Goal: Information Seeking & Learning: Learn about a topic

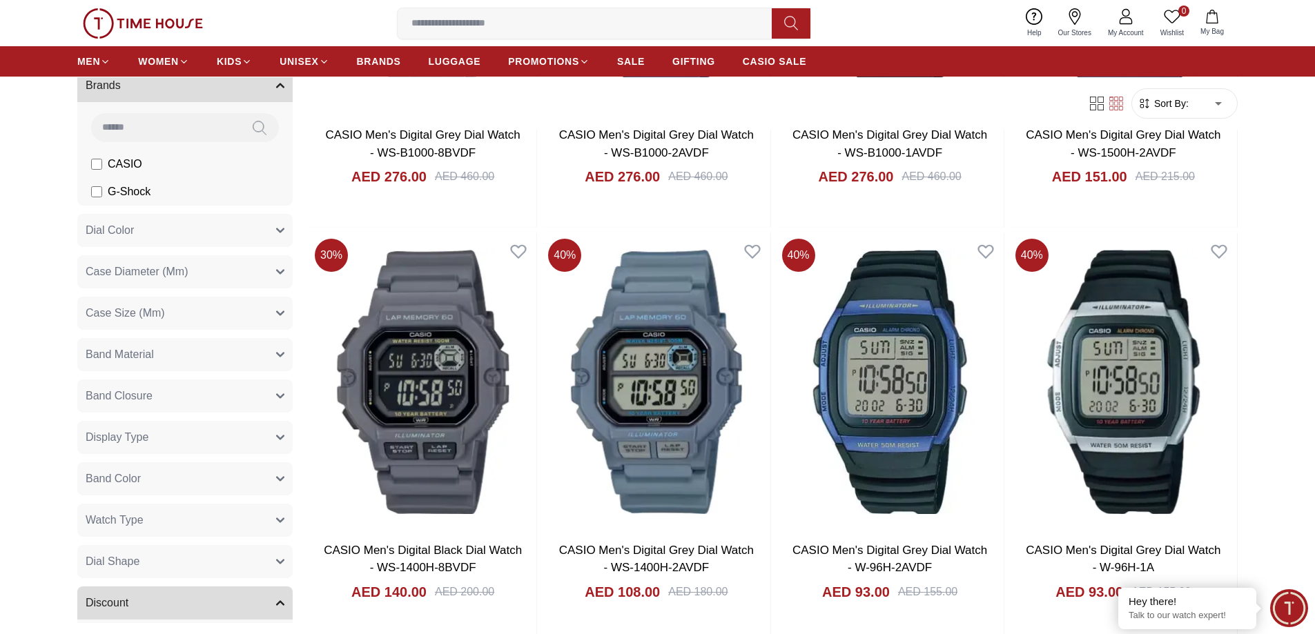
scroll to position [293, 0]
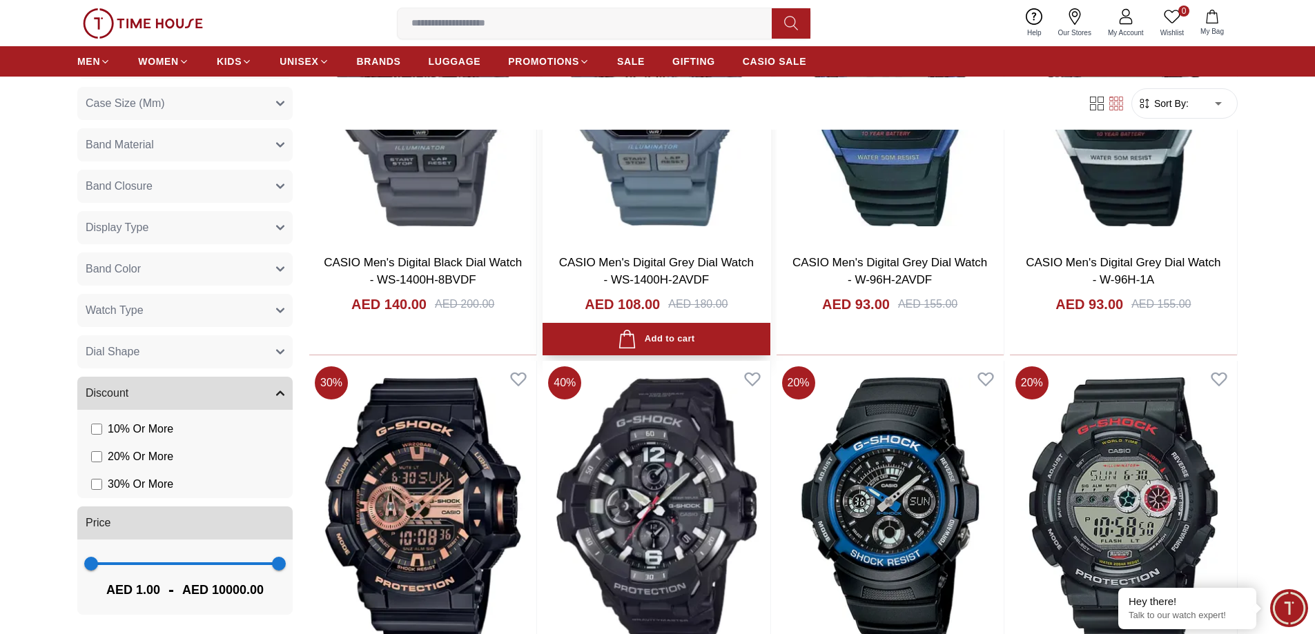
scroll to position [2347, 0]
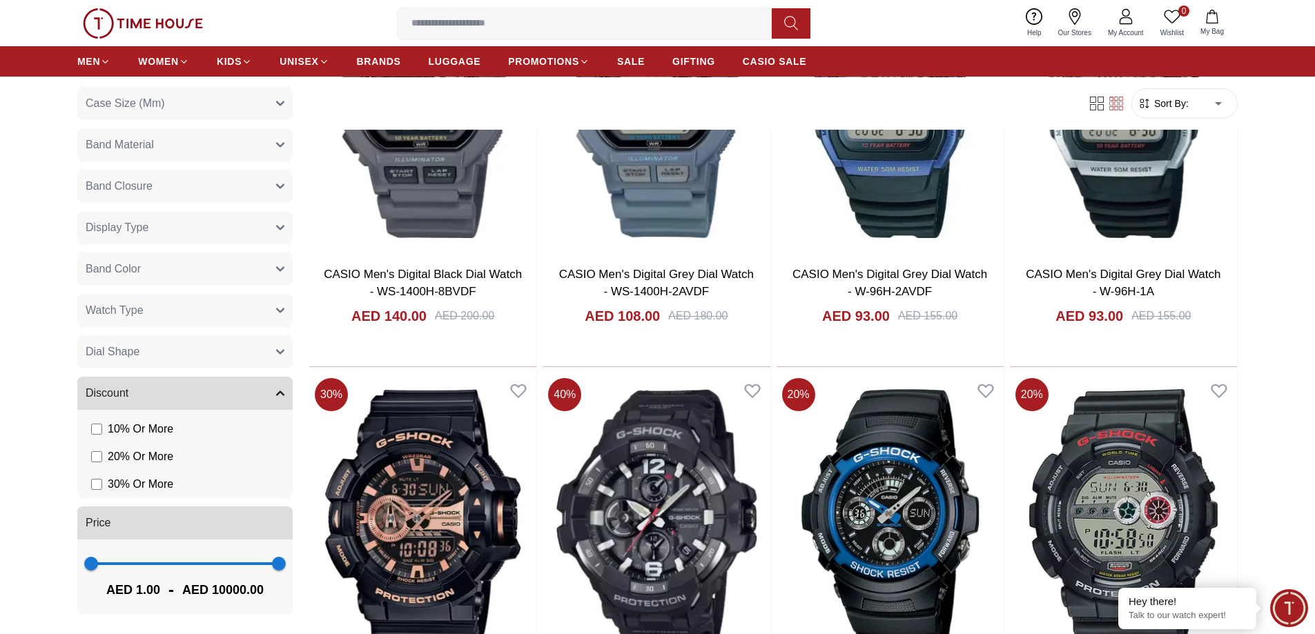
click at [218, 146] on button "Band Material" at bounding box center [184, 144] width 215 height 33
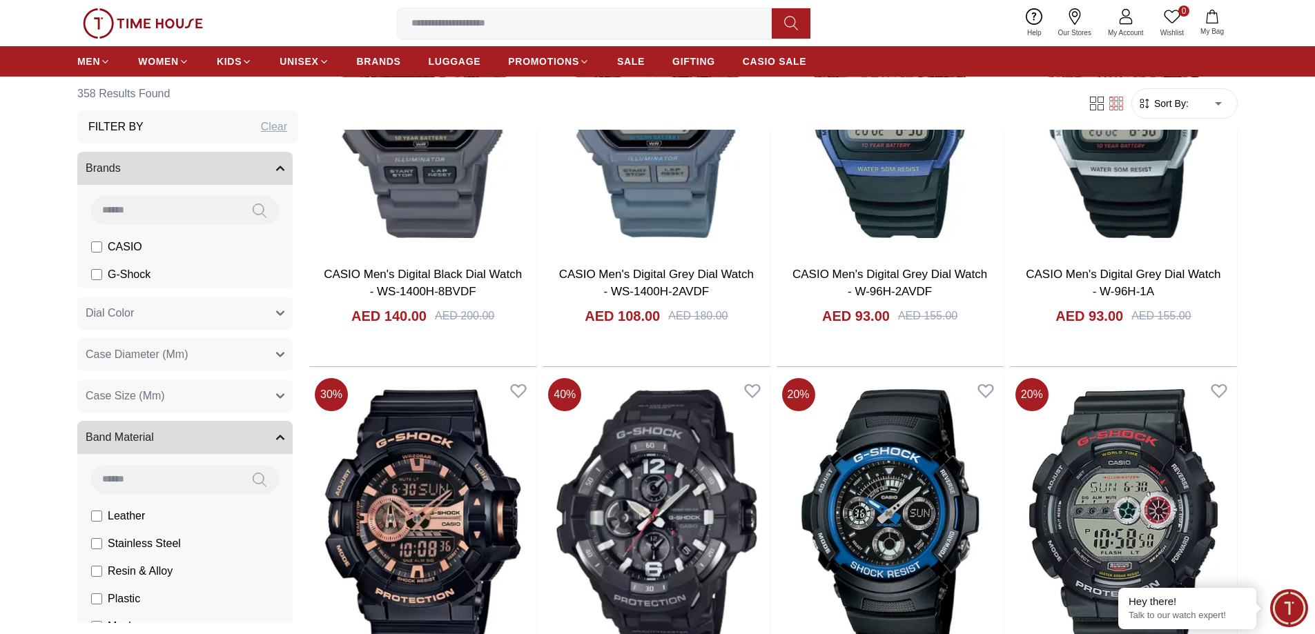
scroll to position [138, 0]
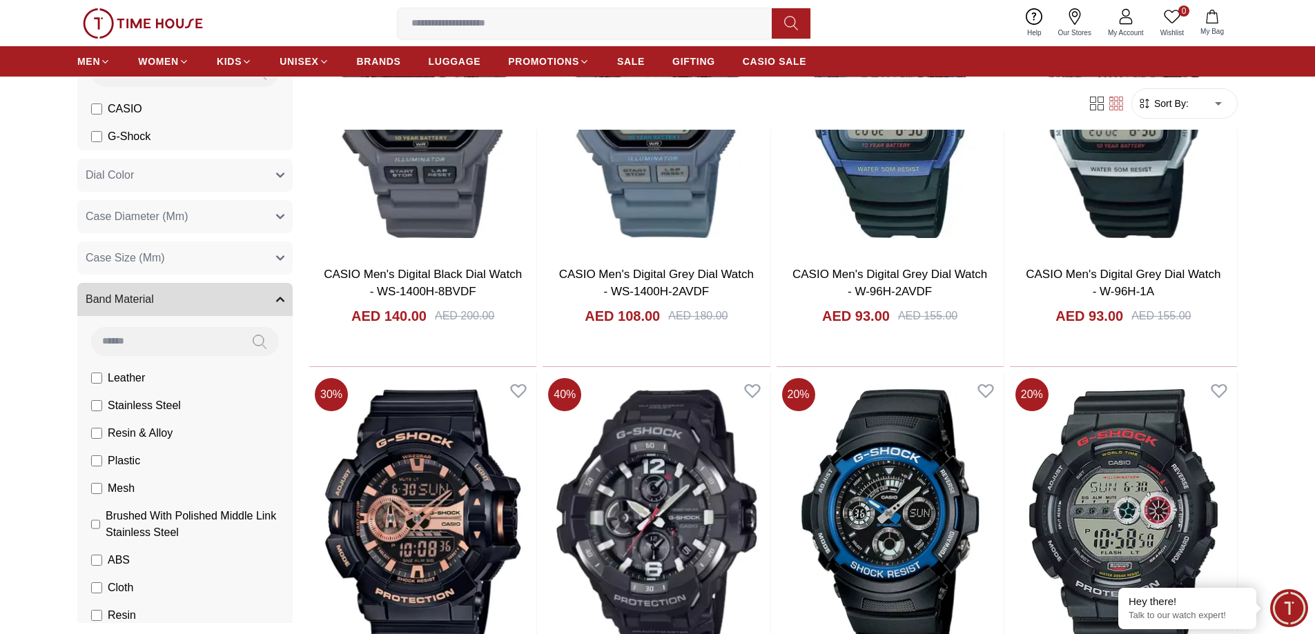
click at [277, 300] on icon "button" at bounding box center [280, 299] width 7 height 3
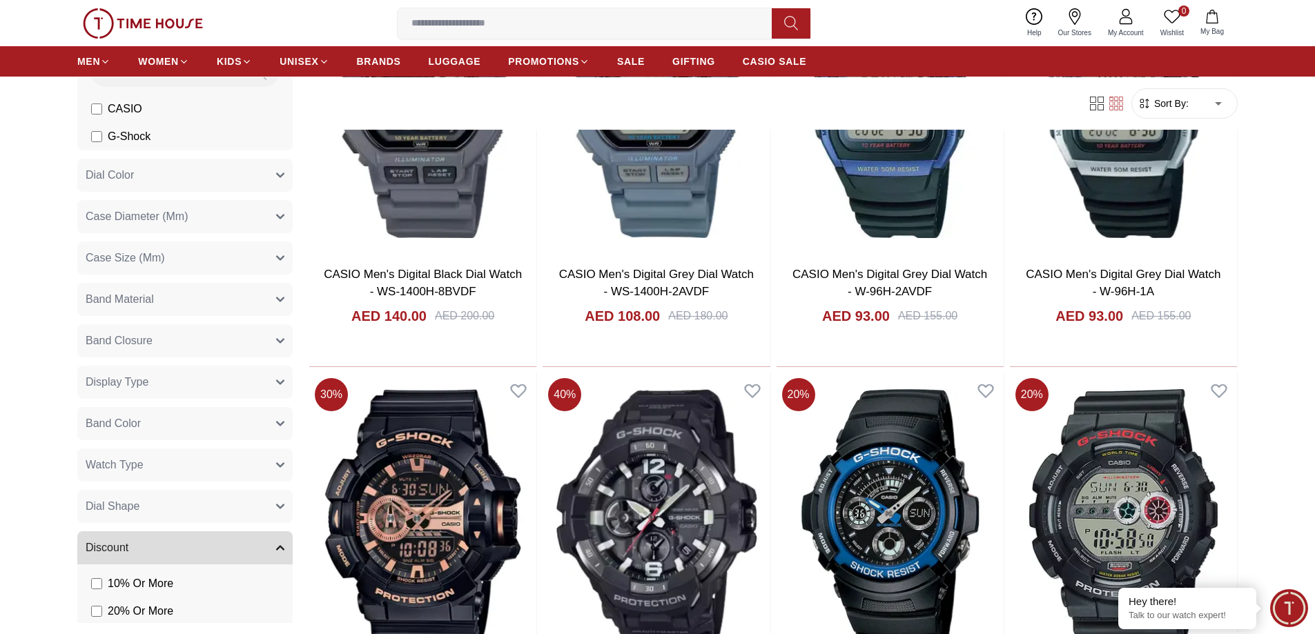
click at [275, 173] on button "Dial Color" at bounding box center [184, 175] width 215 height 33
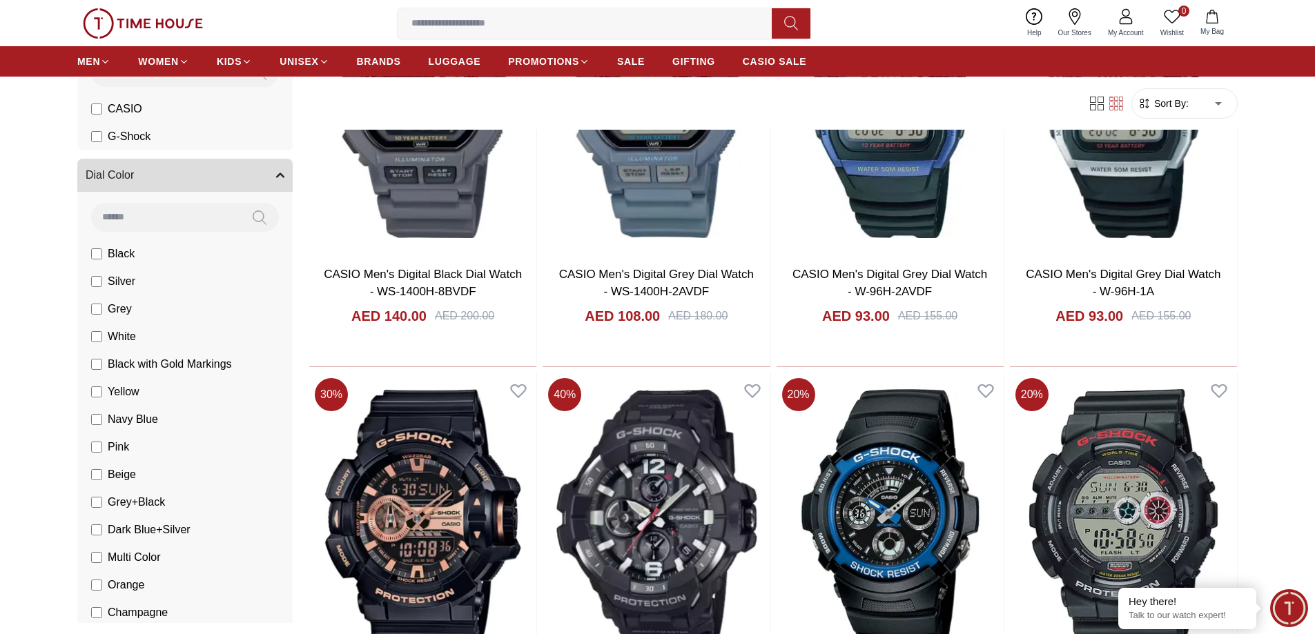
click at [275, 173] on button "Dial Color" at bounding box center [184, 175] width 215 height 33
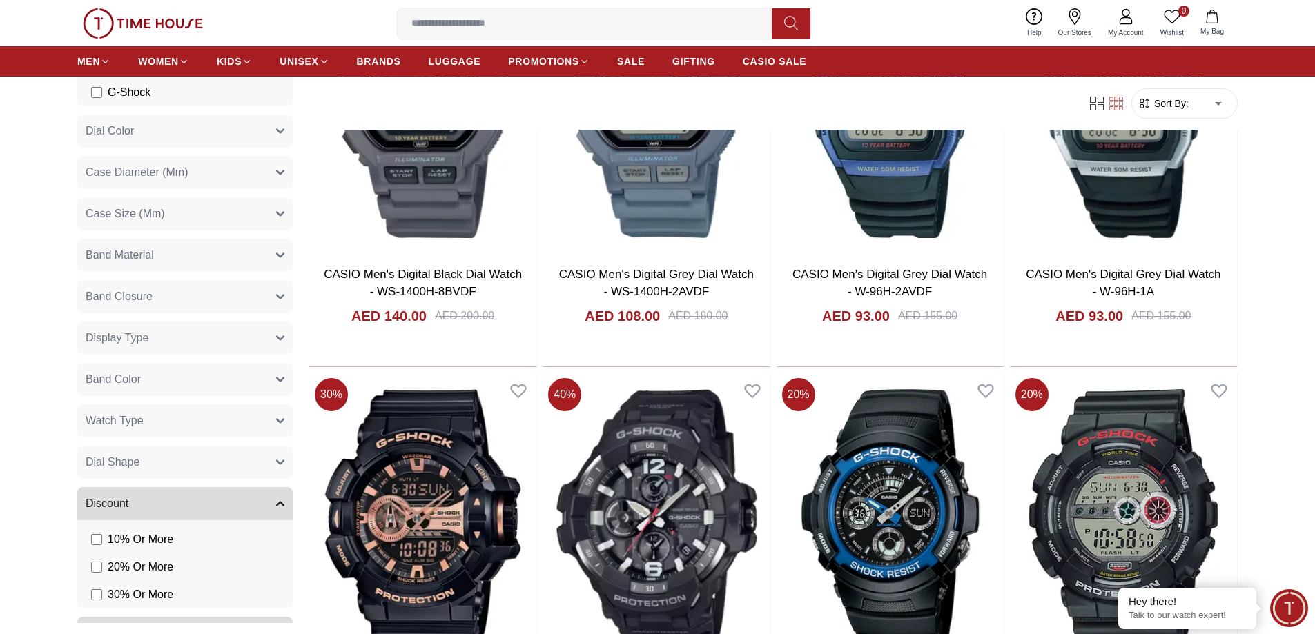
scroll to position [207, 0]
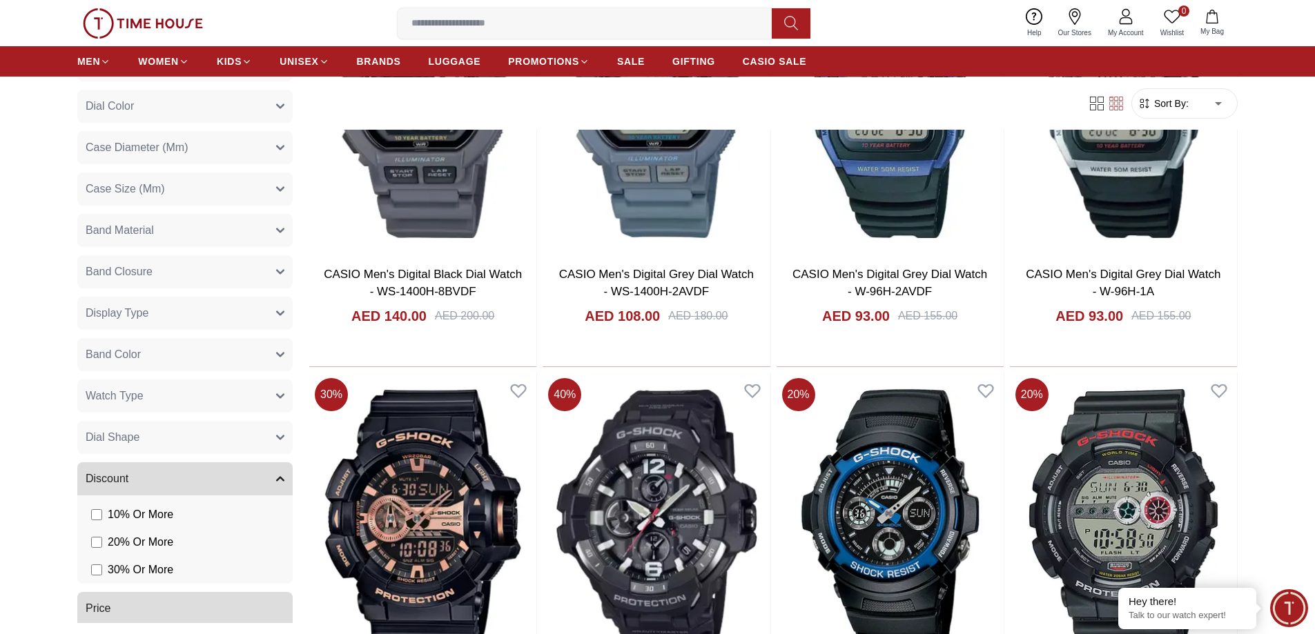
click at [270, 390] on button "Watch Type" at bounding box center [184, 396] width 215 height 33
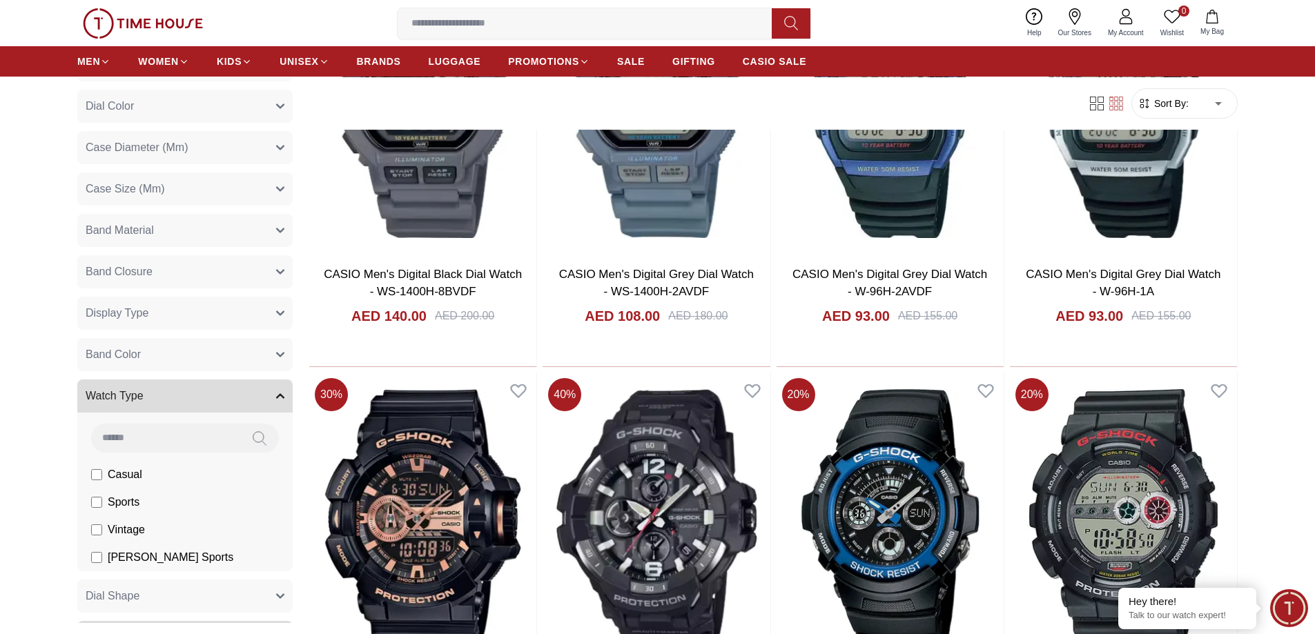
click at [269, 388] on button "Watch Type" at bounding box center [184, 396] width 215 height 33
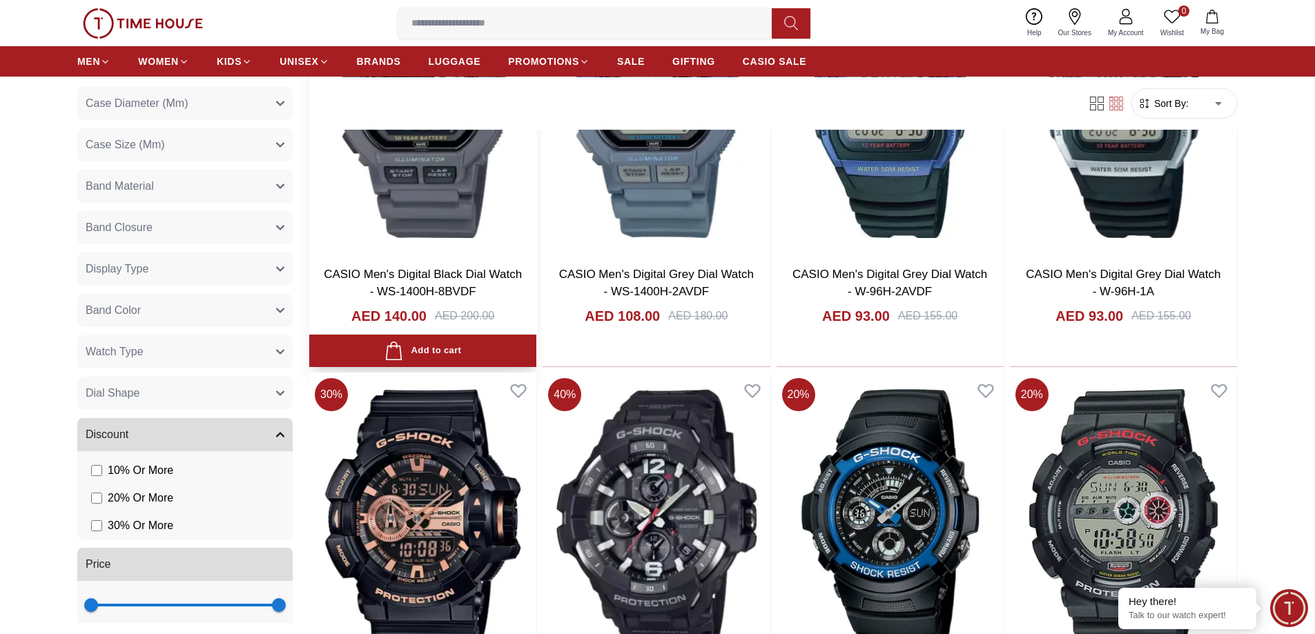
scroll to position [293, 0]
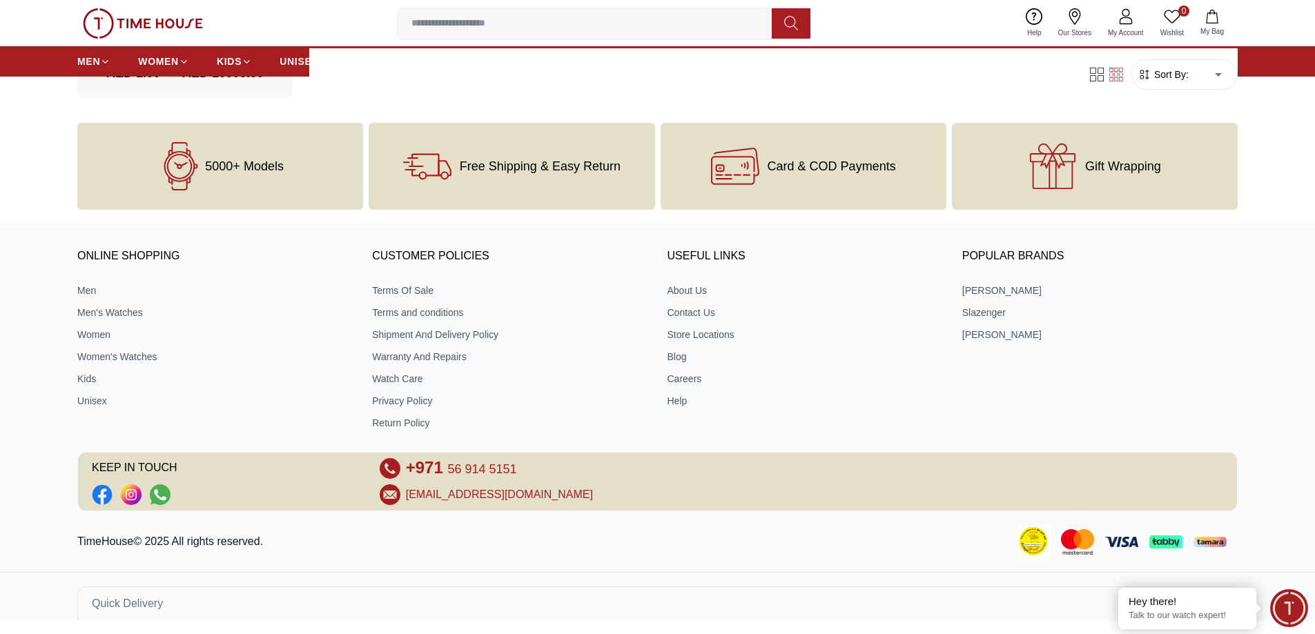
scroll to position [1011, 0]
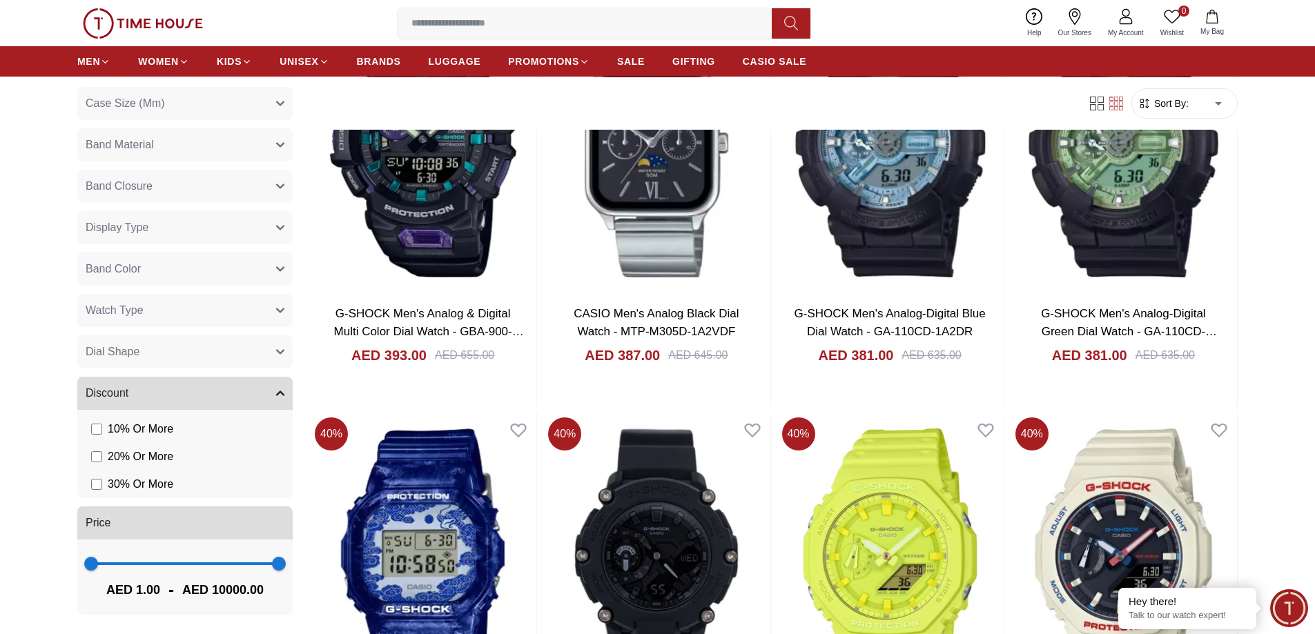
scroll to position [2071, 0]
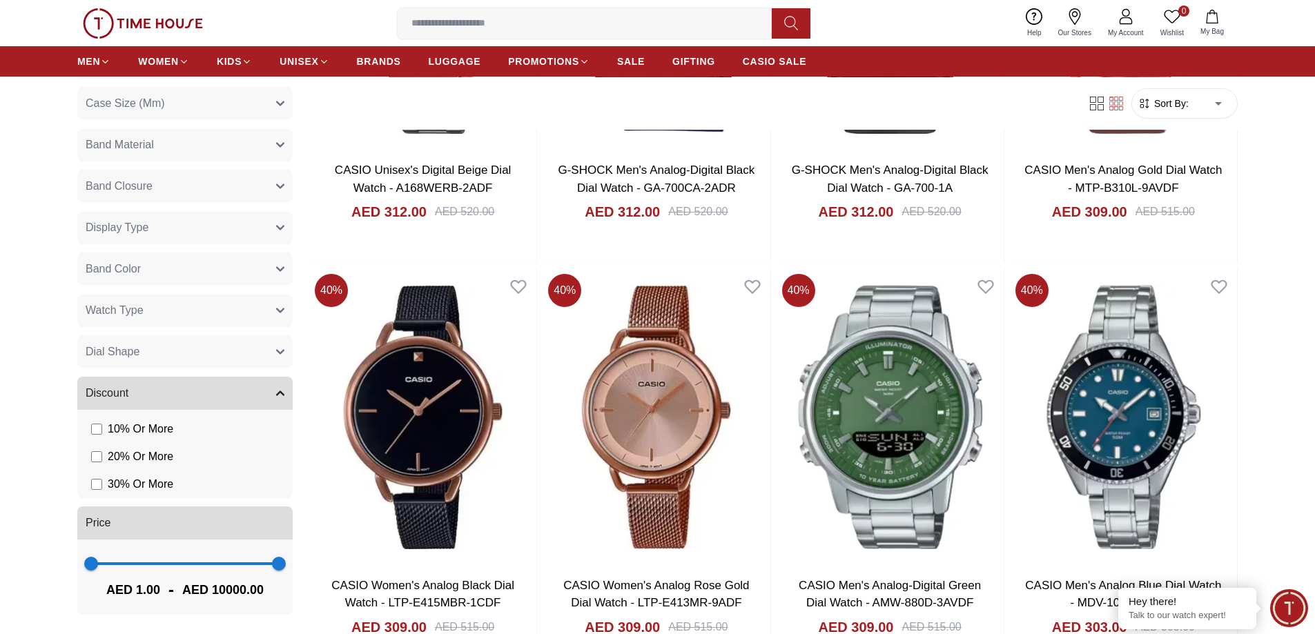
scroll to position [4141, 0]
